Goal: Book appointment/travel/reservation

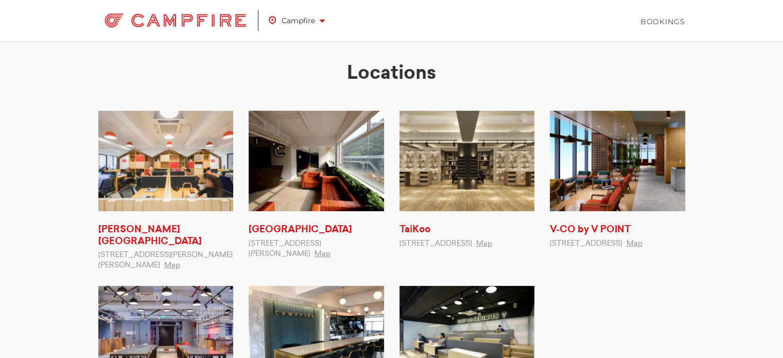
click at [303, 24] on span "Campfire" at bounding box center [297, 20] width 57 height 13
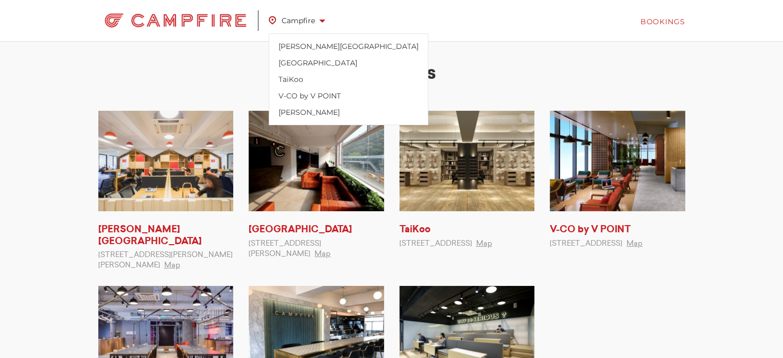
click at [647, 21] on link "Bookings" at bounding box center [663, 21] width 45 height 10
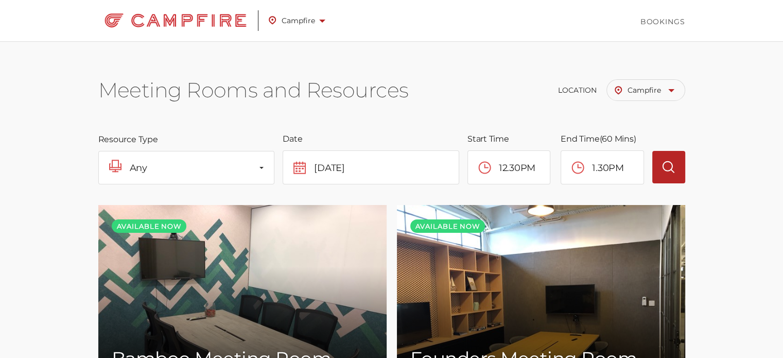
scroll to position [494, 0]
click at [581, 93] on span "Location" at bounding box center [577, 89] width 39 height 9
click at [649, 89] on span "Campfire" at bounding box center [651, 89] width 47 height 9
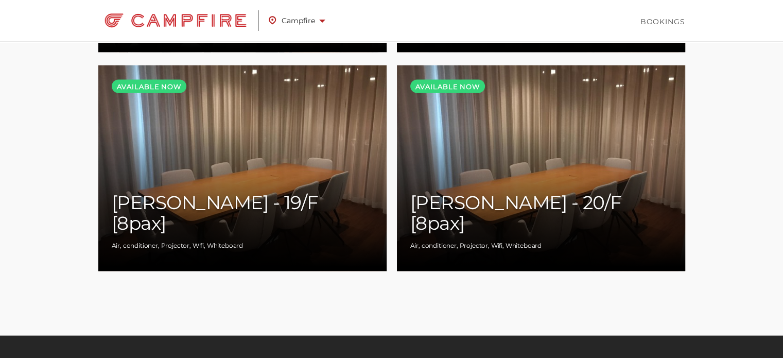
scroll to position [1986, 0]
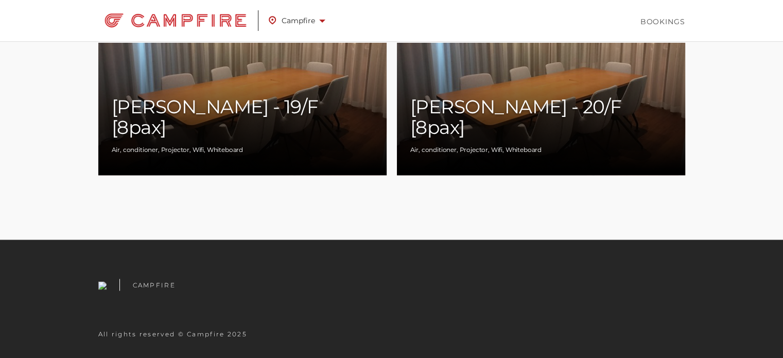
click at [159, 287] on h3 "Campfire" at bounding box center [154, 285] width 43 height 8
click at [102, 286] on img at bounding box center [102, 286] width 8 height 8
click at [144, 285] on h3 "Campfire" at bounding box center [154, 285] width 43 height 8
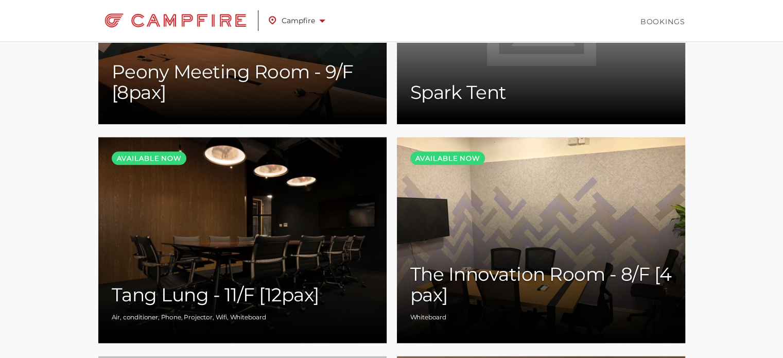
scroll to position [1574, 0]
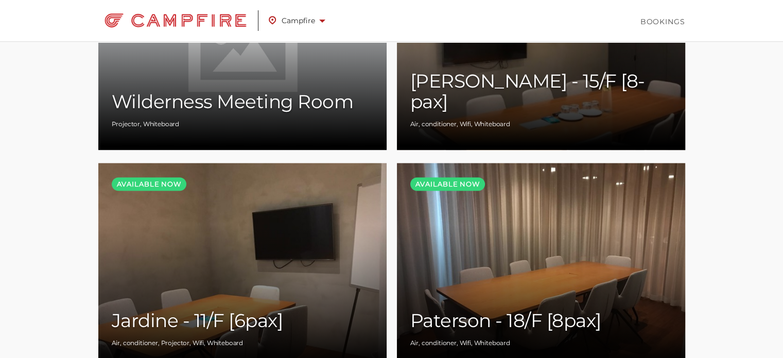
click at [175, 19] on img at bounding box center [175, 20] width 155 height 21
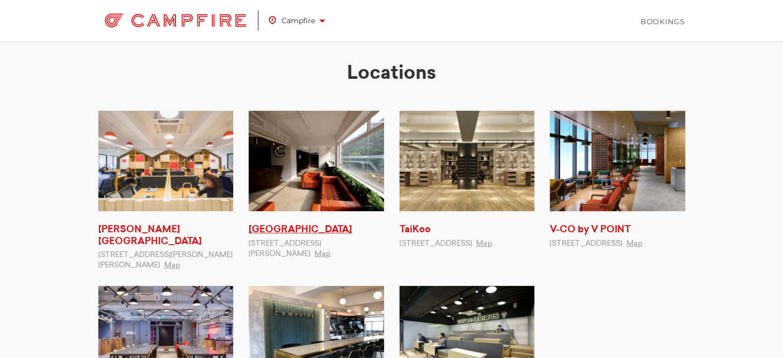
click at [280, 228] on link "[GEOGRAPHIC_DATA]" at bounding box center [301, 229] width 104 height 9
